Goal: Information Seeking & Learning: Learn about a topic

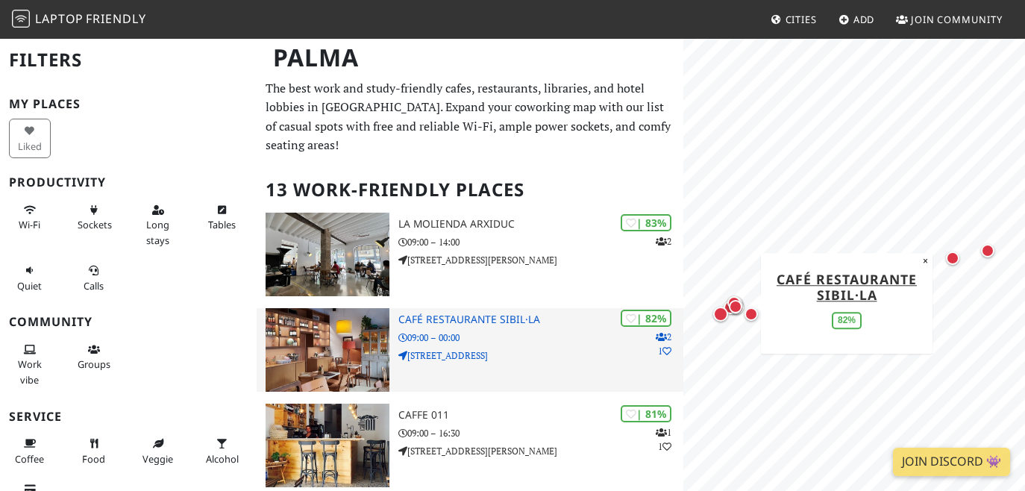
click at [490, 313] on h3 "Café Restaurante Sibil·la" at bounding box center [540, 319] width 285 height 13
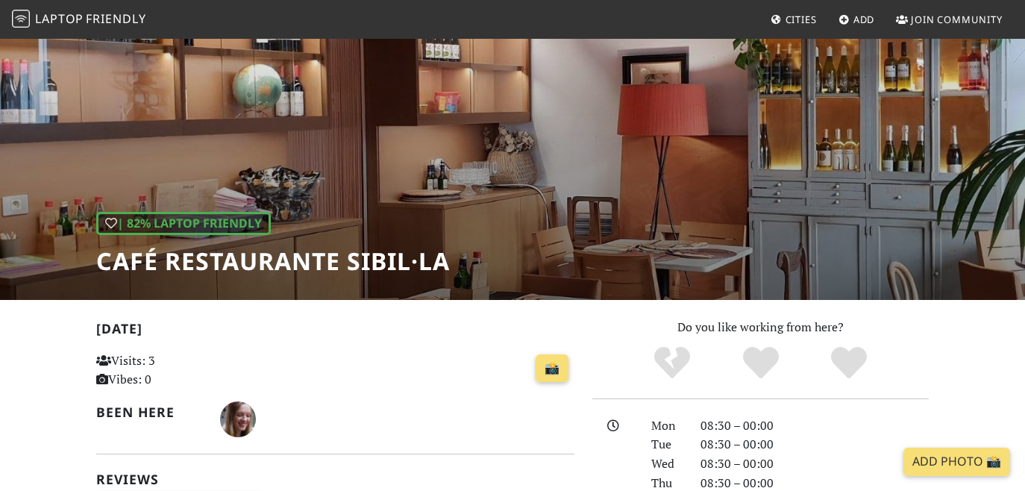
scroll to position [46, 0]
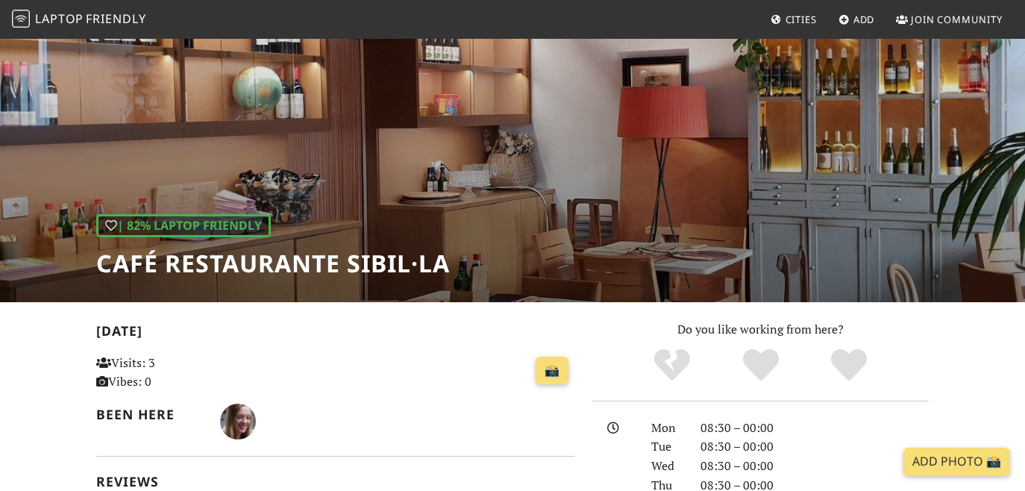
click at [388, 206] on div "| 82% Laptop Friendly Café Restaurante Sibil·la" at bounding box center [512, 147] width 1025 height 310
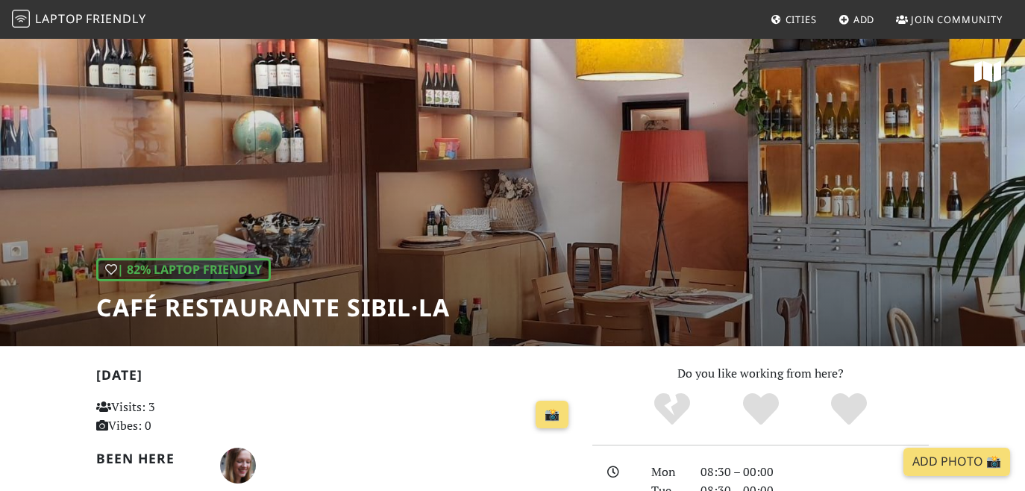
scroll to position [0, 0]
